Goal: Entertainment & Leisure: Consume media (video, audio)

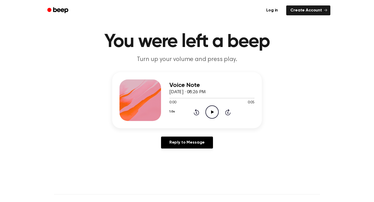
scroll to position [10, 0]
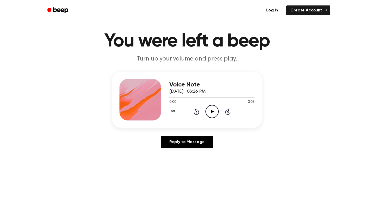
click at [213, 108] on icon "Play Audio" at bounding box center [211, 111] width 13 height 13
click at [197, 112] on icon "Rewind 5 seconds" at bounding box center [196, 111] width 6 height 7
click at [213, 112] on icon "Play Audio" at bounding box center [211, 111] width 13 height 13
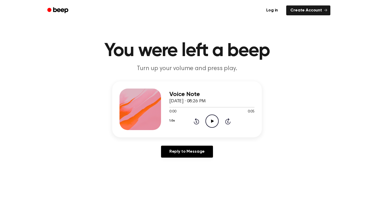
click at [213, 118] on icon "Play Audio" at bounding box center [211, 120] width 13 height 13
click at [213, 119] on icon "Pause Audio" at bounding box center [211, 120] width 13 height 13
drag, startPoint x: 188, startPoint y: 107, endPoint x: 156, endPoint y: 111, distance: 32.4
click at [157, 110] on div "Voice Note [DATE] · 08:26 PM 0:01 0:05 Your browser does not support the [objec…" at bounding box center [186, 109] width 149 height 56
click at [214, 116] on icon "Play Audio" at bounding box center [211, 120] width 13 height 13
